Goal: Task Accomplishment & Management: Manage account settings

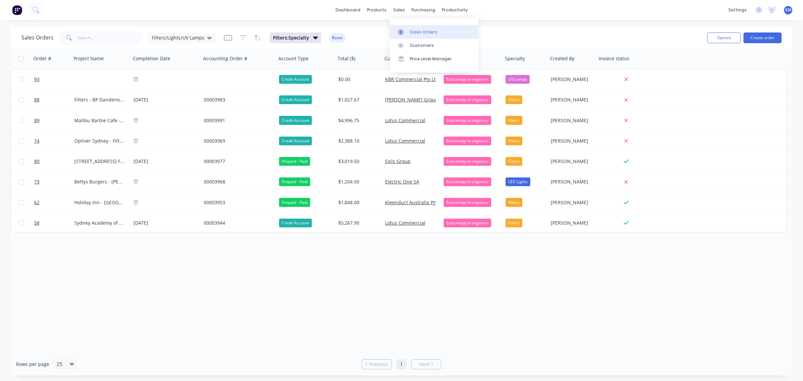
click at [419, 29] on div "Sales Orders" at bounding box center [423, 32] width 27 height 6
click at [412, 30] on div "Sales Orders" at bounding box center [423, 32] width 27 height 6
click at [209, 35] on icon at bounding box center [209, 37] width 5 height 7
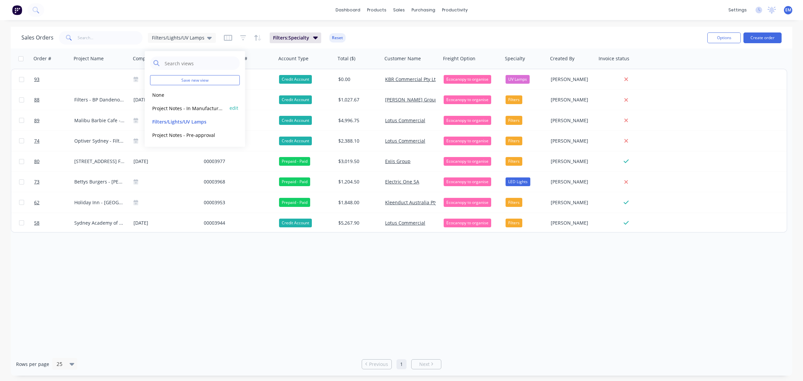
click at [182, 104] on button "Project Notes - In Manufacture (Default)" at bounding box center [188, 108] width 76 height 8
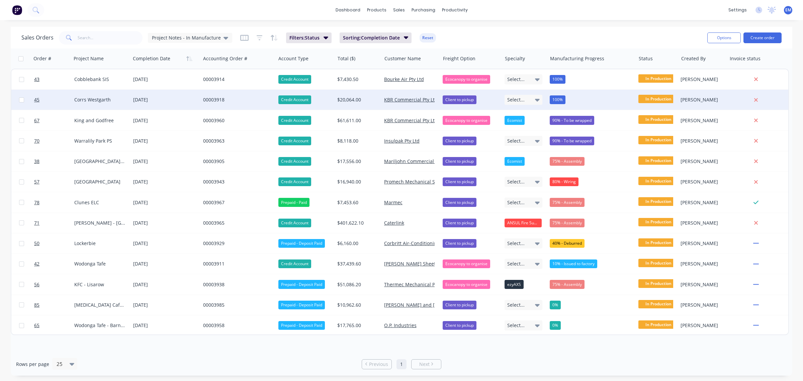
click at [209, 99] on div "00003918" at bounding box center [236, 99] width 67 height 7
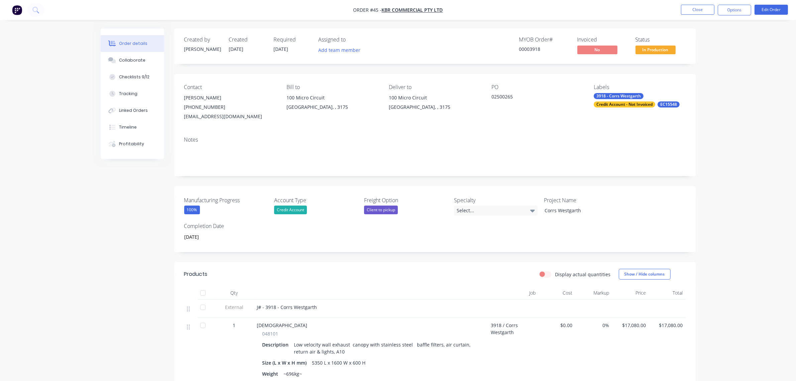
click at [602, 103] on div "Credit Account - Not Invoiced" at bounding box center [625, 104] width 62 height 6
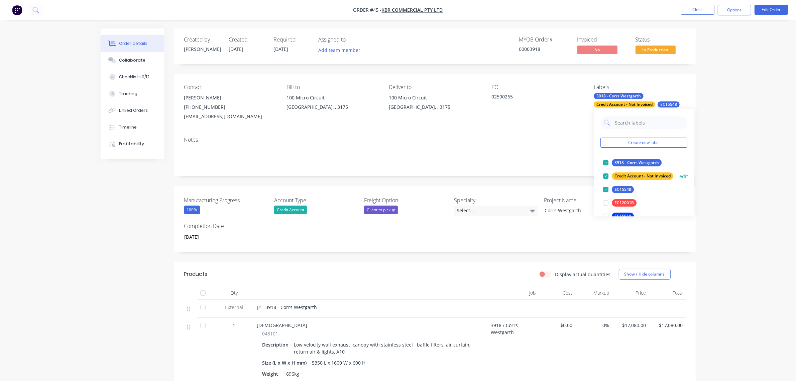
click at [604, 175] on div at bounding box center [605, 175] width 13 height 13
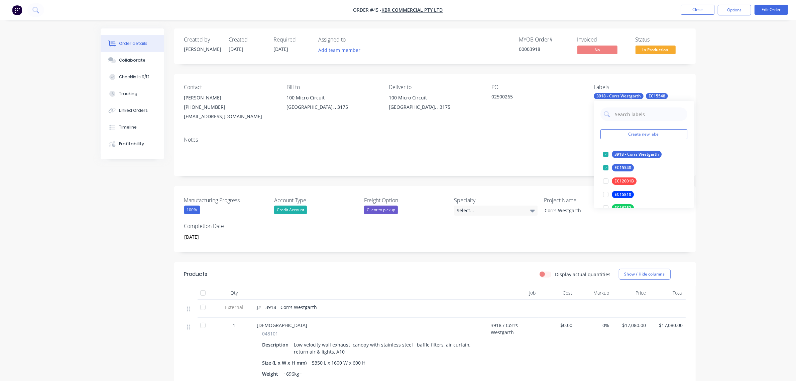
click at [728, 153] on div "Order details Collaborate Checklists 9/12 Tracking Linked Orders Timeline Profi…" at bounding box center [398, 276] width 796 height 552
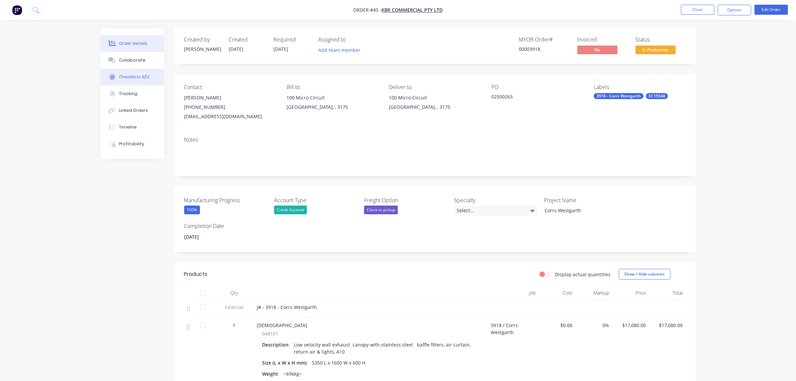
click at [128, 71] on button "Checklists 9/12" at bounding box center [133, 77] width 64 height 17
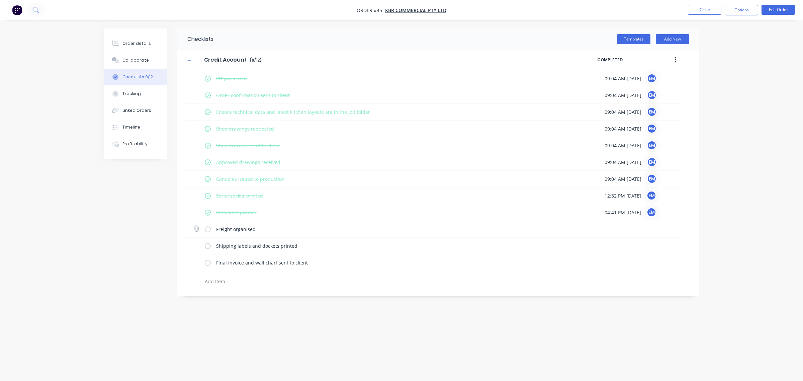
click at [208, 230] on label at bounding box center [208, 228] width 6 height 7
click at [0, 0] on input "checkbox" at bounding box center [0, 0] width 0 height 0
click at [208, 248] on label at bounding box center [208, 245] width 6 height 7
click at [0, 0] on input "checkbox" at bounding box center [0, 0] width 0 height 0
click at [209, 262] on label at bounding box center [208, 262] width 6 height 7
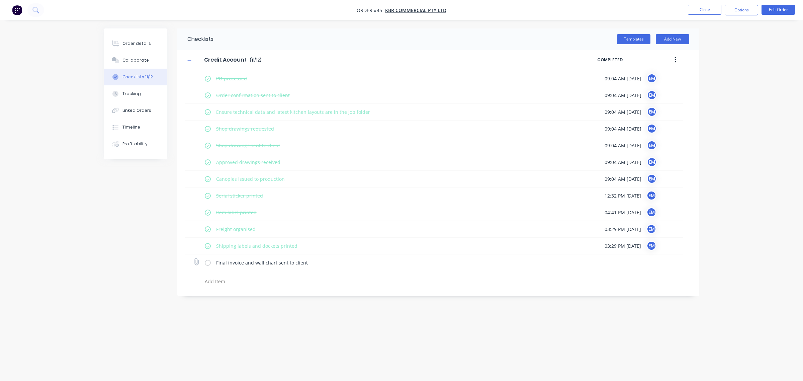
click at [0, 0] on input "checkbox" at bounding box center [0, 0] width 0 height 0
click at [139, 47] on button "Order details" at bounding box center [136, 43] width 64 height 17
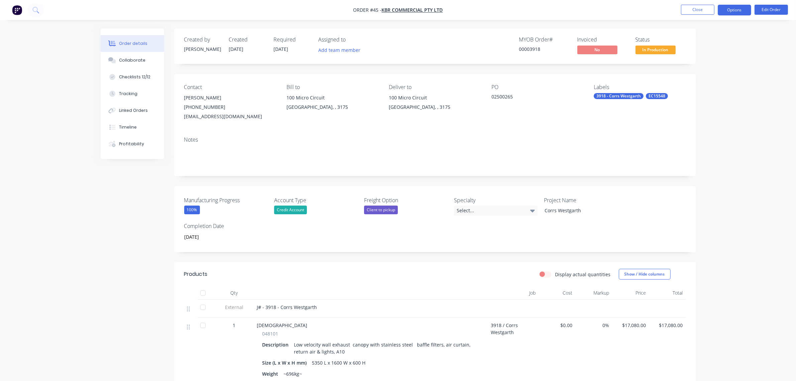
click at [734, 11] on button "Options" at bounding box center [734, 10] width 33 height 11
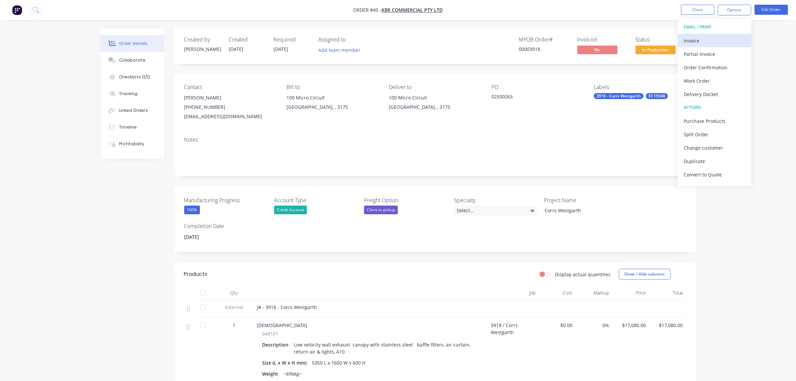
click at [718, 41] on div "Invoice" at bounding box center [715, 41] width 62 height 10
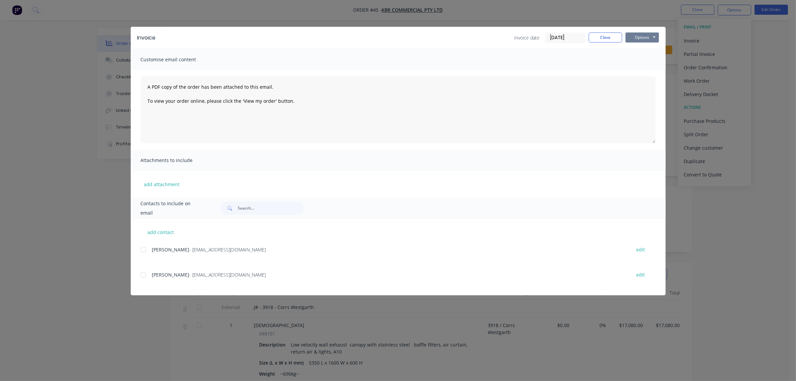
click at [648, 34] on button "Options" at bounding box center [642, 37] width 33 height 10
click at [644, 60] on button "Print" at bounding box center [647, 60] width 43 height 11
click at [614, 37] on button "Close" at bounding box center [605, 37] width 33 height 10
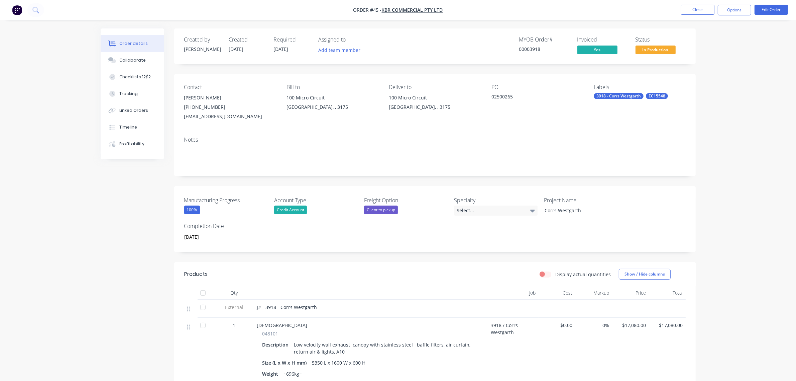
click at [653, 47] on span "In Production" at bounding box center [656, 49] width 40 height 8
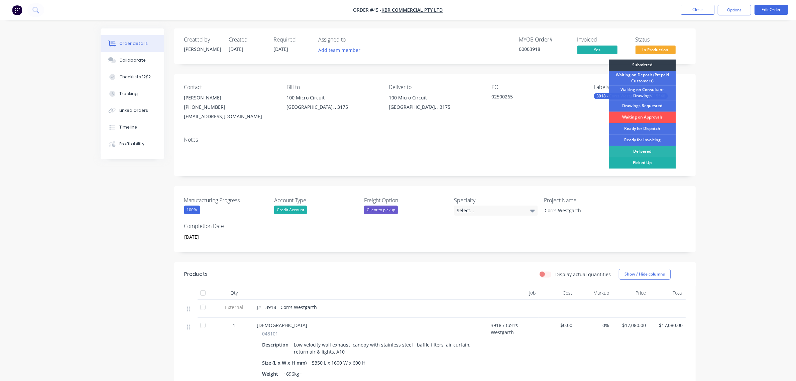
click at [648, 160] on div "Picked Up" at bounding box center [642, 162] width 67 height 11
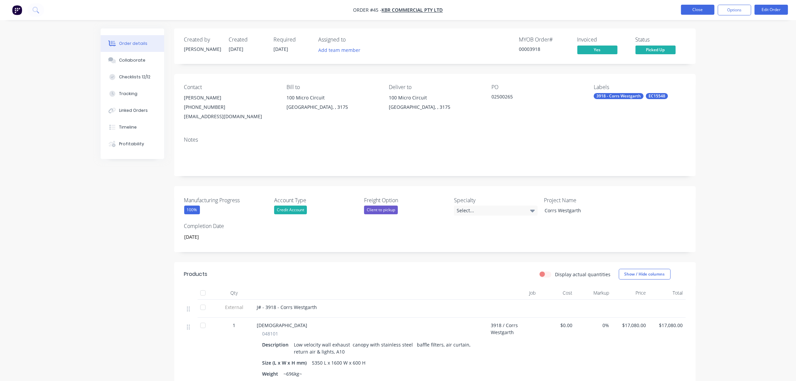
click at [703, 11] on button "Close" at bounding box center [697, 10] width 33 height 10
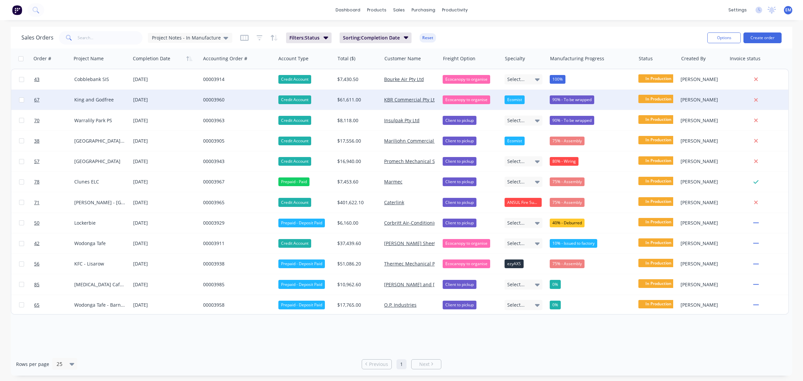
click at [223, 98] on div "00003960" at bounding box center [236, 99] width 67 height 7
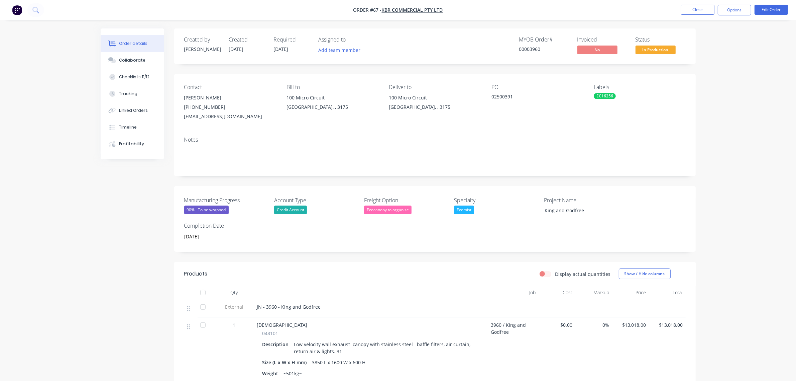
click at [374, 211] on div "Ecocanopy to organise" at bounding box center [387, 209] width 47 height 9
click at [389, 248] on div "Client to pickup" at bounding box center [386, 250] width 34 height 9
click at [222, 212] on div "90% - To be wrapped" at bounding box center [206, 209] width 44 height 9
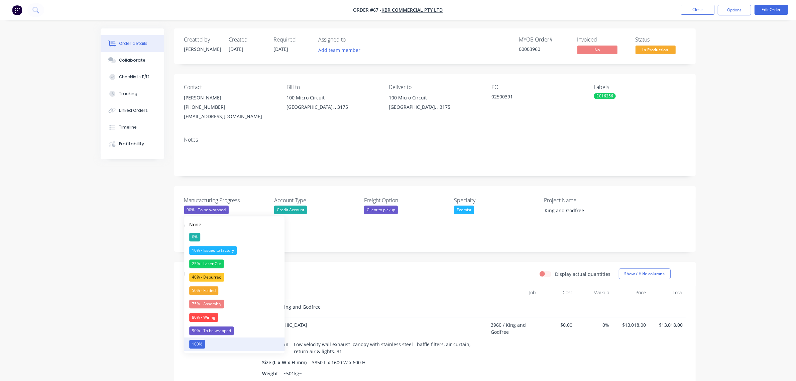
click at [212, 342] on button "100%" at bounding box center [234, 343] width 100 height 13
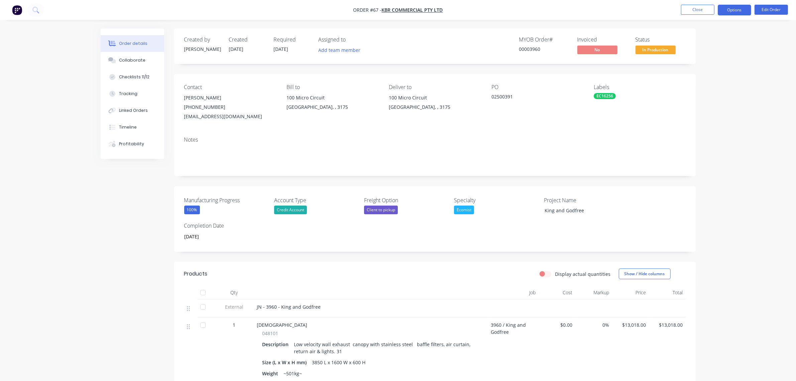
click at [726, 8] on button "Options" at bounding box center [734, 10] width 33 height 11
click at [147, 77] on div "Checklists 11/12" at bounding box center [134, 77] width 30 height 6
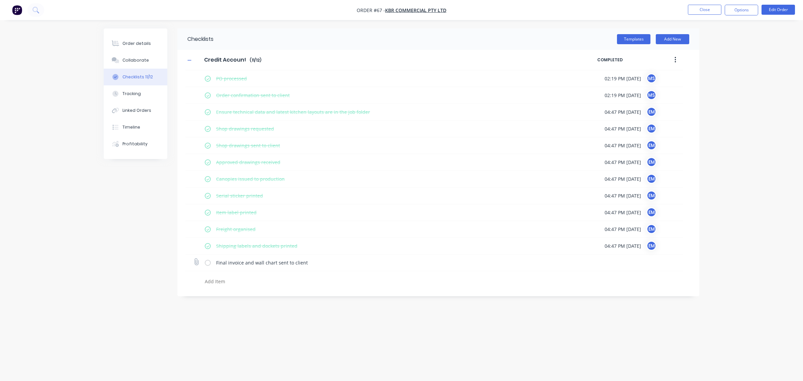
click at [208, 265] on label at bounding box center [208, 262] width 6 height 7
click at [0, 0] on input "checkbox" at bounding box center [0, 0] width 0 height 0
type textarea "x"
click at [704, 9] on button "Close" at bounding box center [704, 10] width 33 height 10
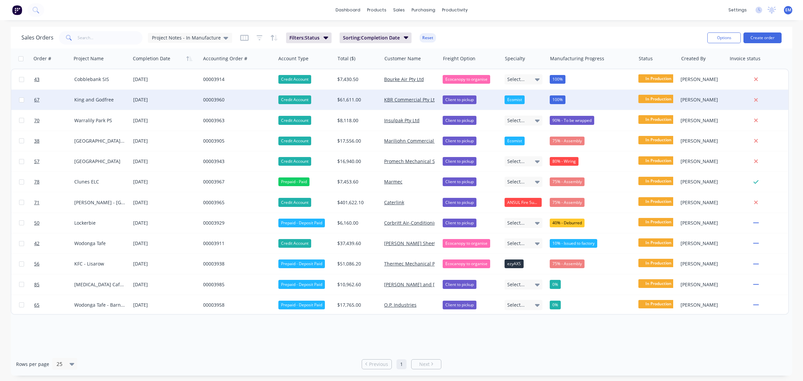
click at [208, 99] on div "00003960" at bounding box center [236, 99] width 67 height 7
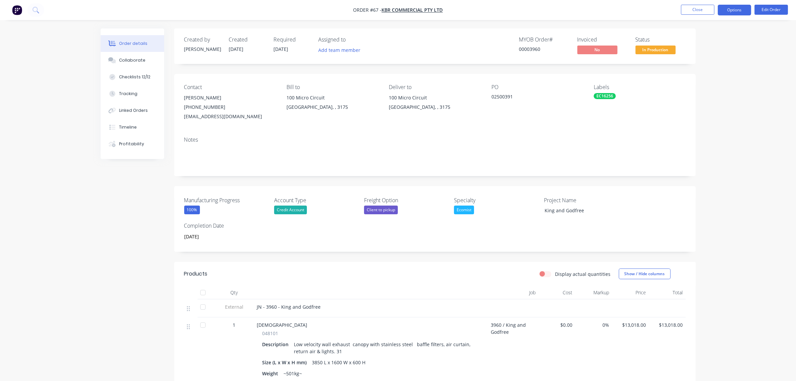
click at [732, 7] on button "Options" at bounding box center [734, 10] width 33 height 11
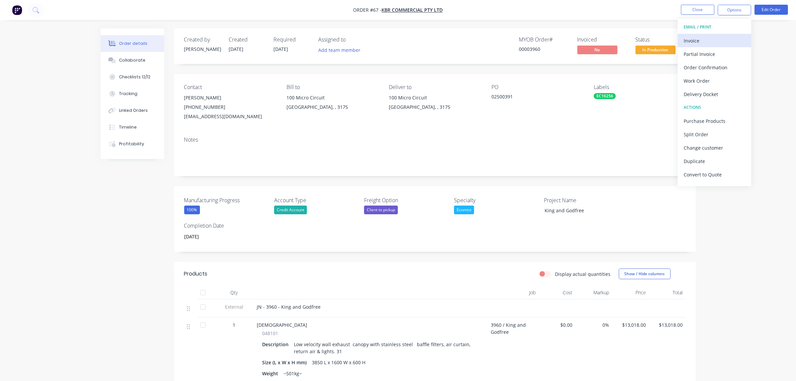
click at [708, 37] on div "Invoice" at bounding box center [715, 41] width 62 height 10
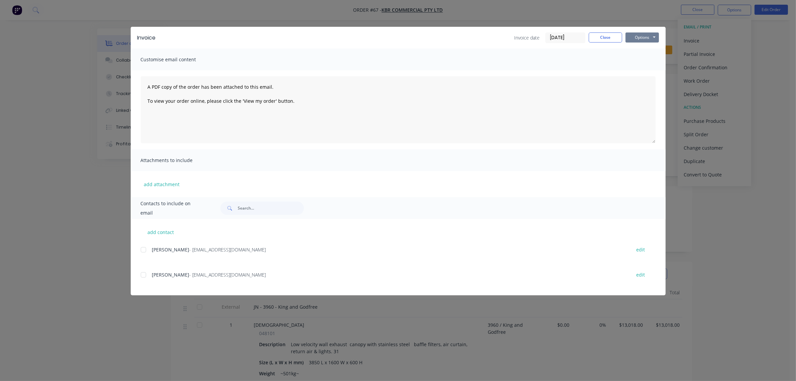
click at [637, 36] on button "Options" at bounding box center [642, 37] width 33 height 10
click at [635, 59] on button "Print" at bounding box center [647, 60] width 43 height 11
click at [601, 41] on button "Close" at bounding box center [605, 37] width 33 height 10
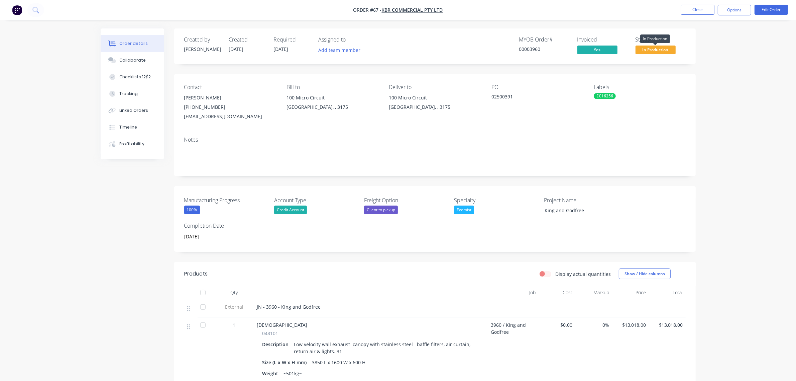
click at [659, 51] on span "In Production" at bounding box center [656, 49] width 40 height 8
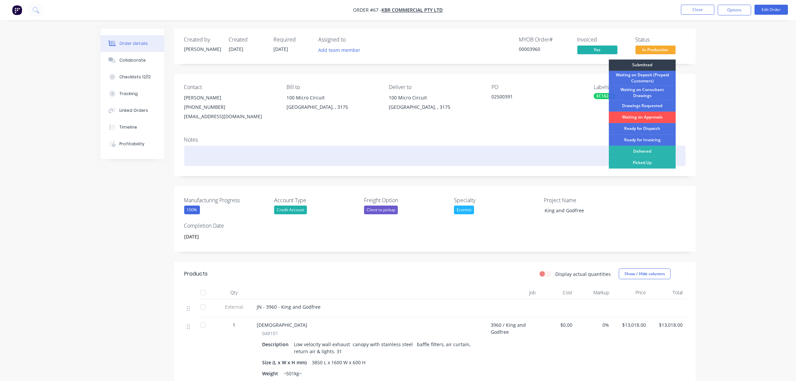
click at [649, 165] on div "Picked Up" at bounding box center [642, 162] width 67 height 11
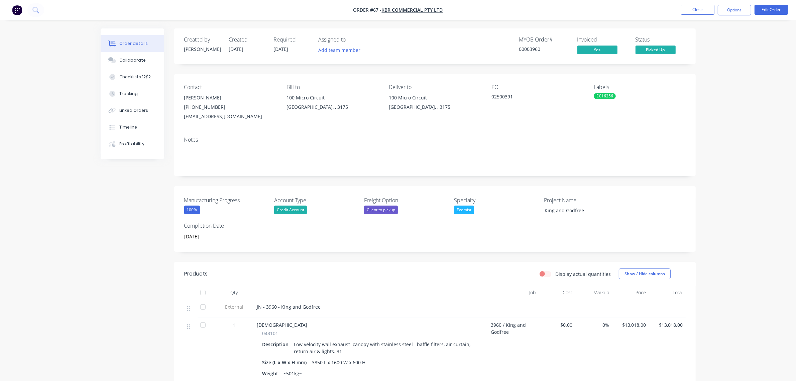
click at [724, 112] on div "Order details Collaborate Checklists 12/12 Tracking Linked Orders Timeline Prof…" at bounding box center [398, 377] width 796 height 754
click at [704, 9] on button "Close" at bounding box center [697, 10] width 33 height 10
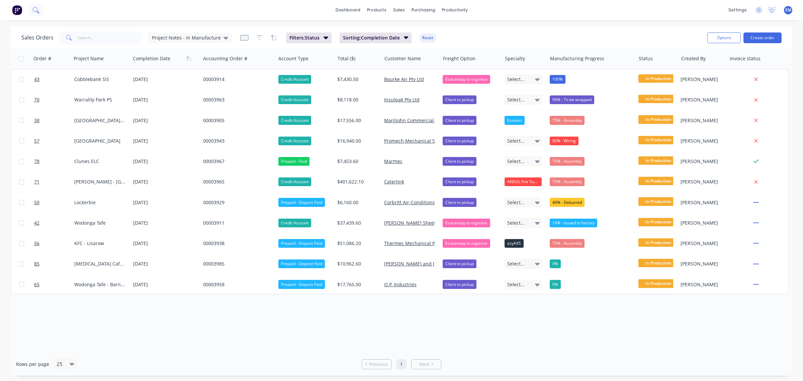
click at [30, 12] on button at bounding box center [35, 9] width 17 height 13
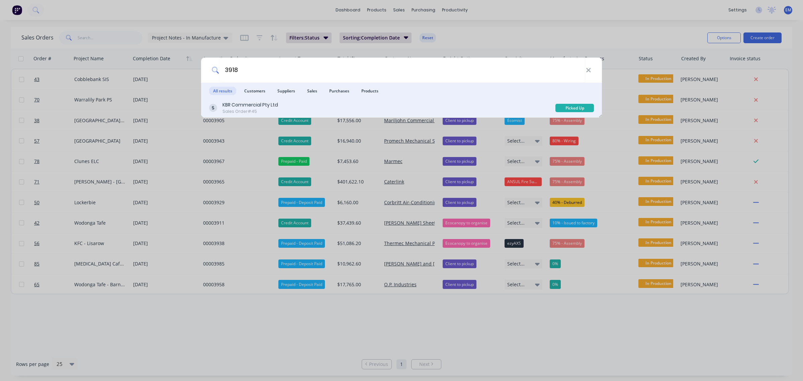
type input "3918"
click at [247, 108] on div "KBR Commercial Pty Ltd" at bounding box center [250, 104] width 56 height 7
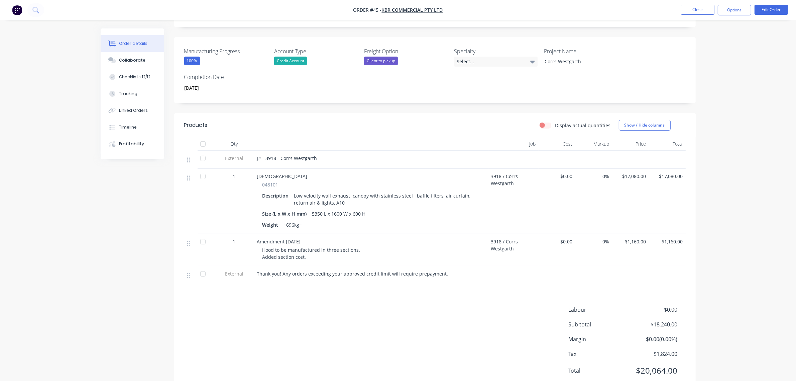
scroll to position [130, 0]
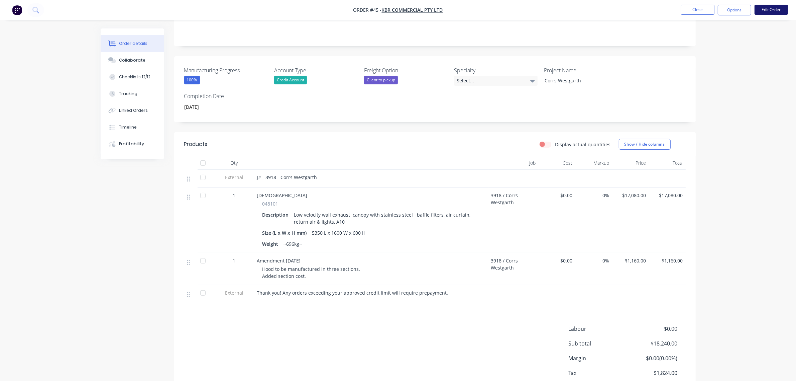
click at [769, 9] on button "Edit Order" at bounding box center [771, 10] width 33 height 10
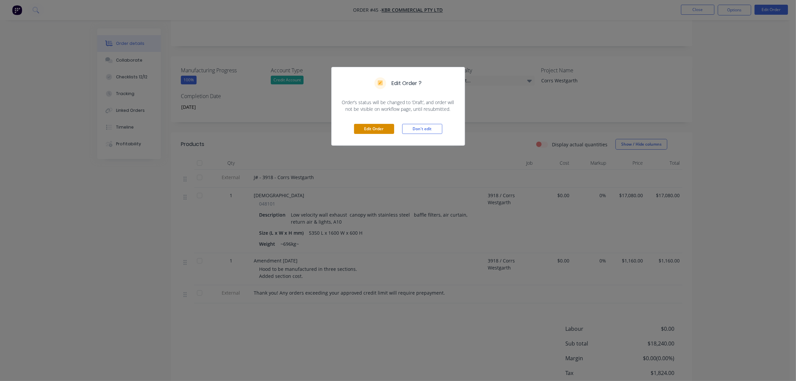
click at [378, 128] on button "Edit Order" at bounding box center [374, 129] width 40 height 10
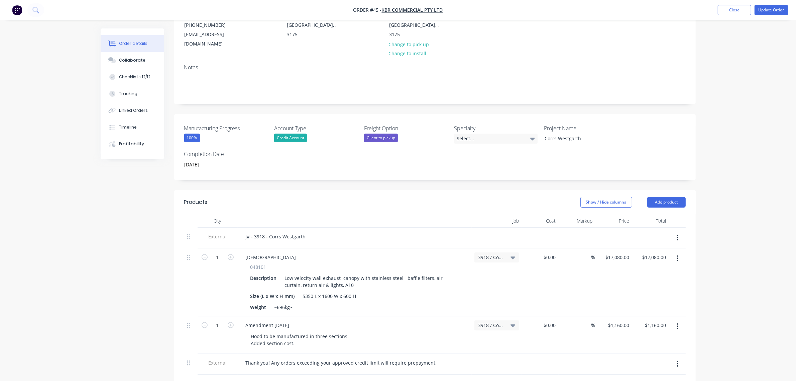
scroll to position [84, 0]
click at [668, 196] on button "Add product" at bounding box center [667, 201] width 38 height 11
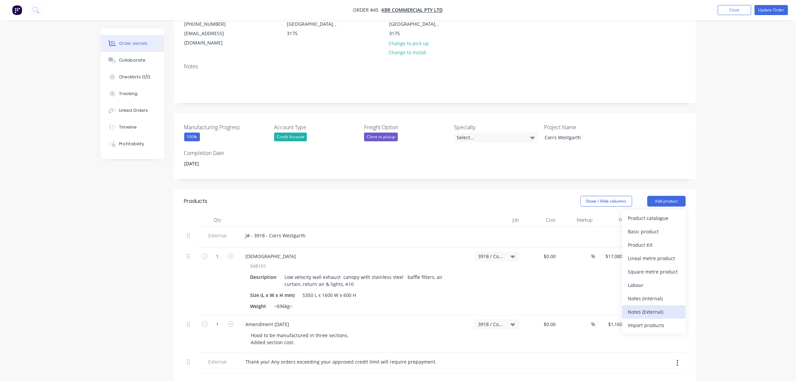
click at [660, 307] on div "Notes (External)" at bounding box center [654, 312] width 52 height 10
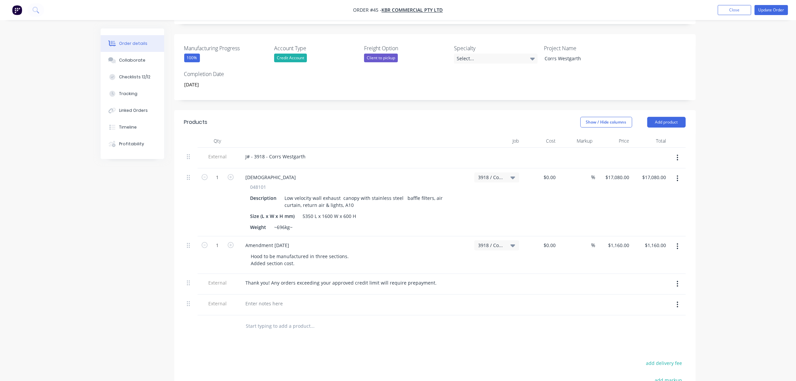
scroll to position [167, 0]
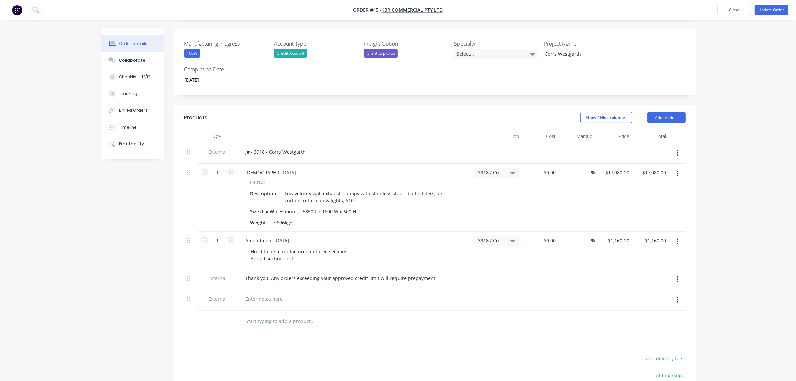
click at [680, 294] on button "button" at bounding box center [678, 300] width 16 height 12
click at [660, 326] on div "Delete" at bounding box center [654, 331] width 52 height 10
click at [431, 273] on div "Thank you! Any orders exceeding your approved credit limit will require prepaym…" at bounding box center [341, 278] width 202 height 10
click at [418, 330] on div "Products Show / Hide columns Add product Qty Job Cost Markup Price Total Extern…" at bounding box center [435, 292] width 522 height 374
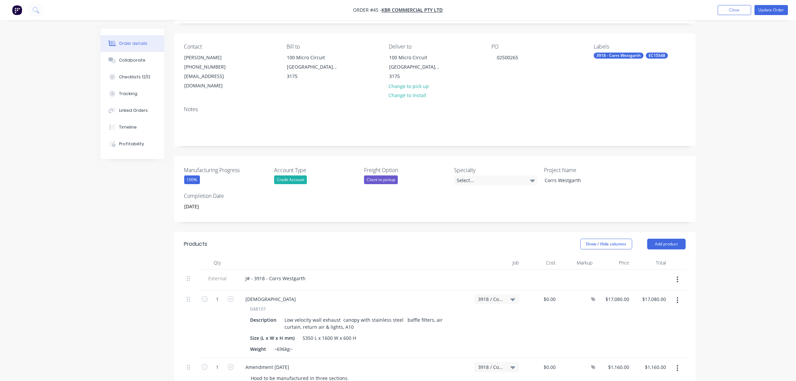
scroll to position [0, 0]
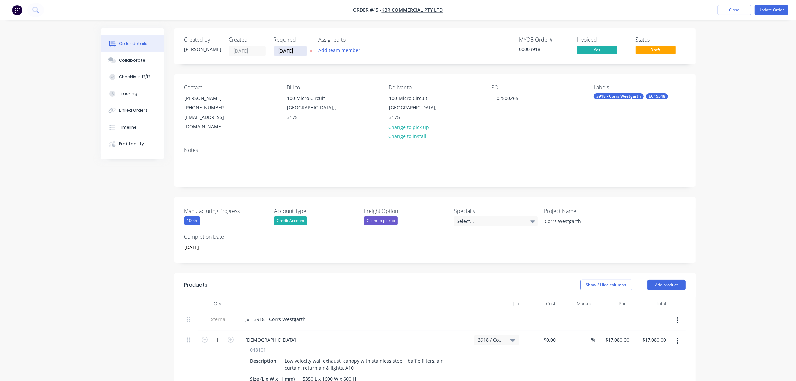
click at [297, 50] on input "[DATE]" at bounding box center [290, 51] width 33 height 10
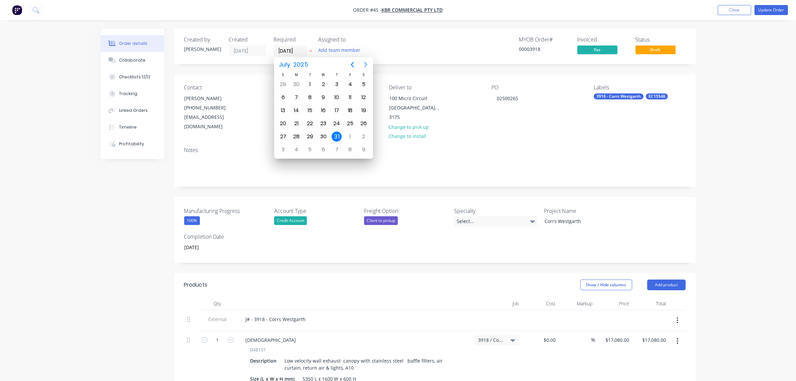
click at [367, 63] on icon "Next page" at bounding box center [366, 65] width 8 height 8
click at [347, 136] on div "31" at bounding box center [351, 136] width 10 height 10
type input "[DATE]"
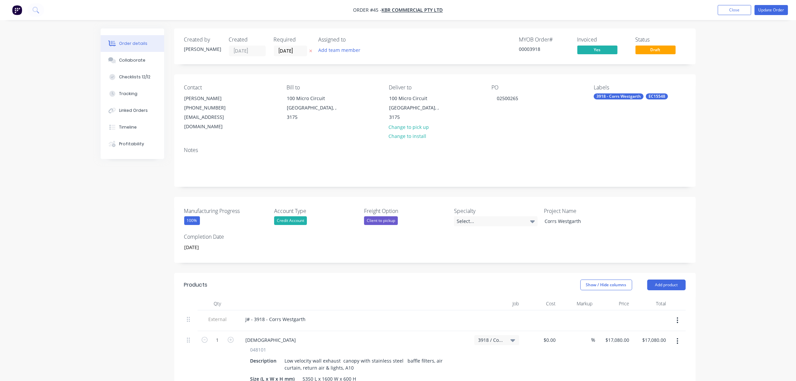
click at [378, 60] on div "Created by [PERSON_NAME] Created [DATE] Required [DATE] Assigned to Add team me…" at bounding box center [435, 46] width 522 height 36
click at [777, 11] on button "Update Order" at bounding box center [771, 10] width 33 height 10
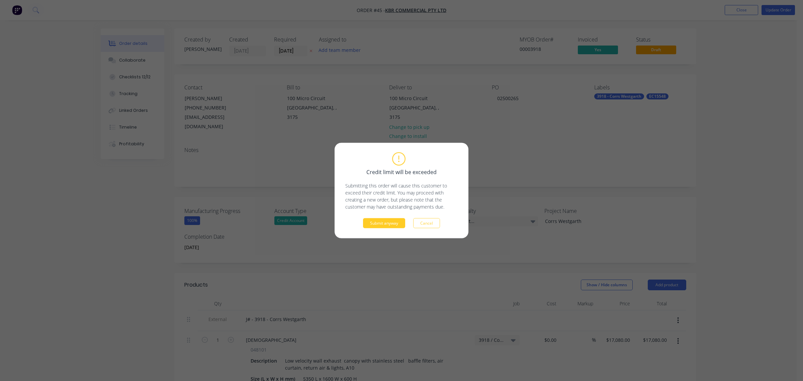
click at [390, 221] on button "Submit anyway" at bounding box center [384, 223] width 42 height 10
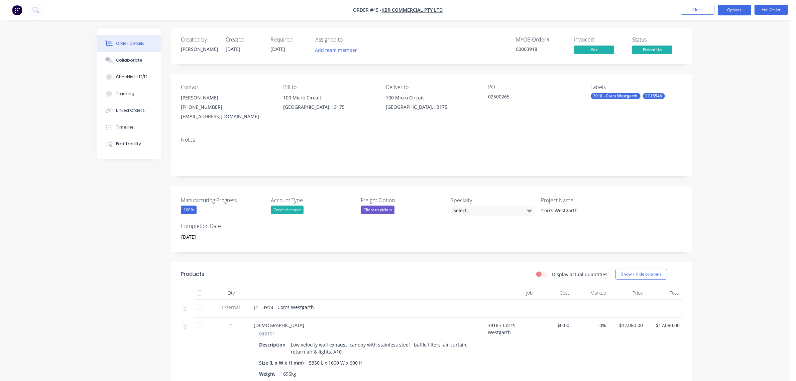
click at [731, 9] on button "Options" at bounding box center [734, 10] width 33 height 11
click at [708, 43] on div "Invoice" at bounding box center [715, 41] width 62 height 10
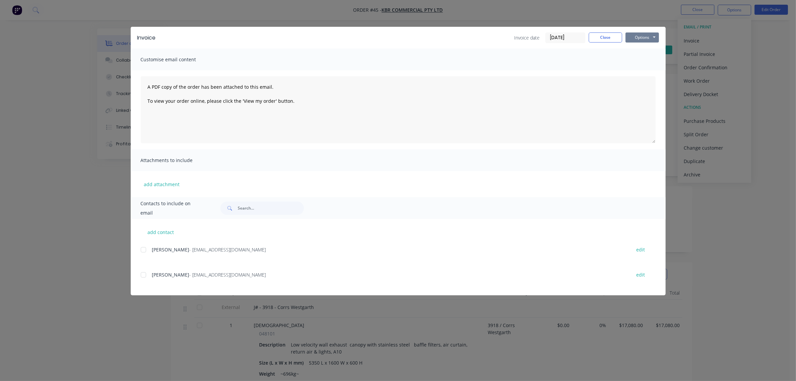
click at [643, 36] on button "Options" at bounding box center [642, 37] width 33 height 10
click at [633, 59] on button "Print" at bounding box center [647, 60] width 43 height 11
